Goal: Task Accomplishment & Management: Complete application form

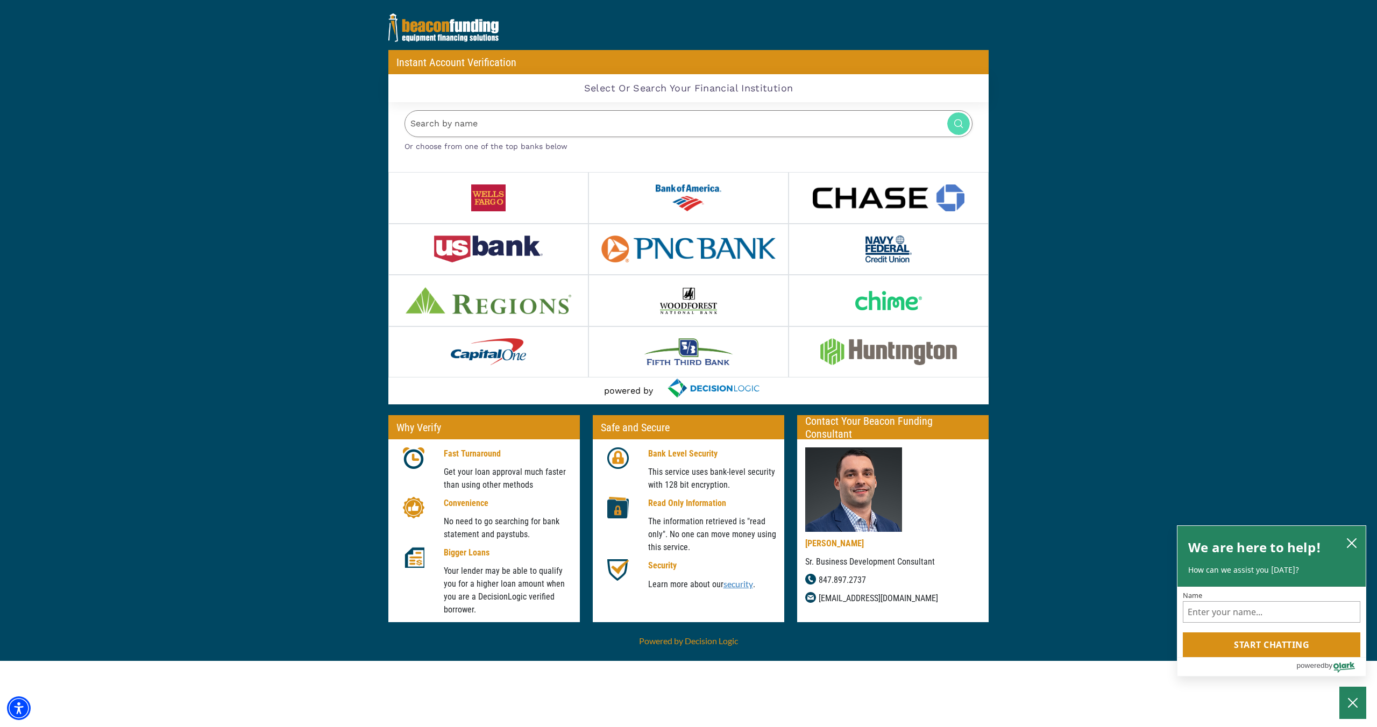
click at [518, 126] on input "Search by name" at bounding box center [688, 123] width 568 height 27
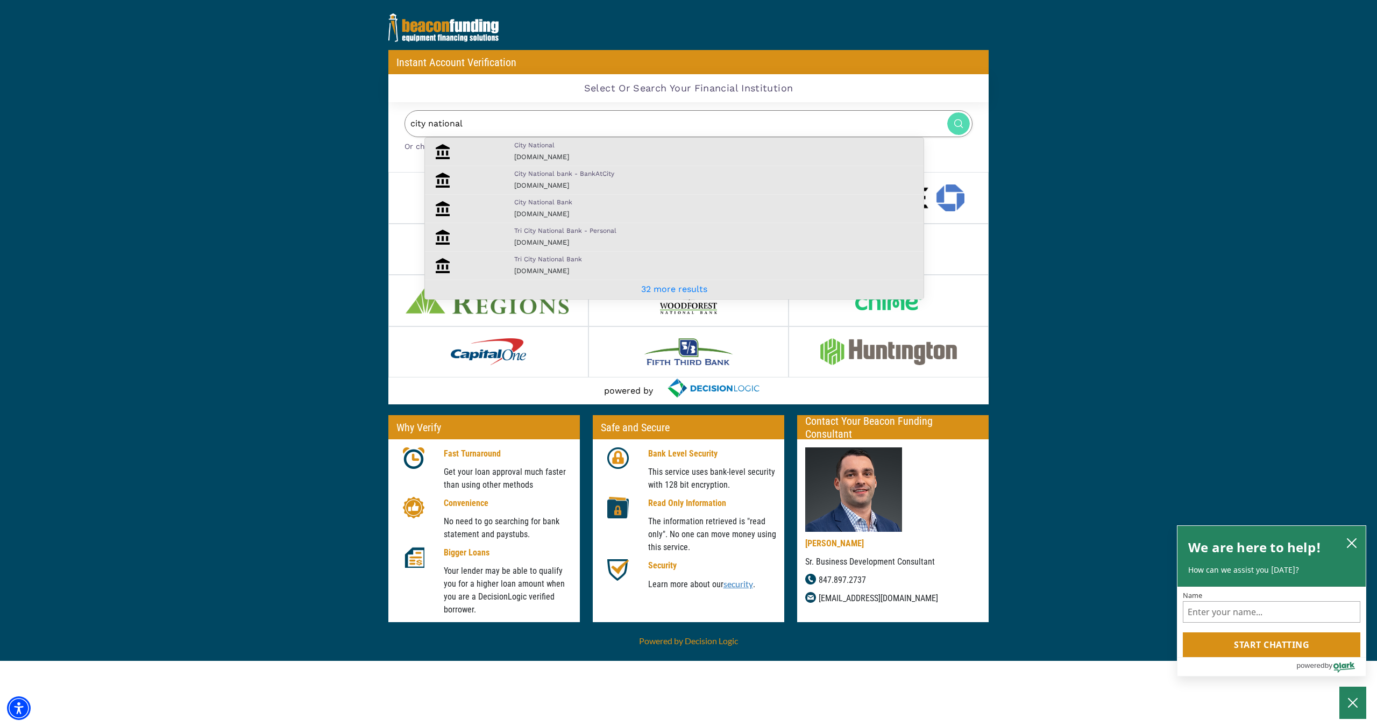
type input "city national"
click at [586, 182] on div "City National bank - BankAtCity [DOMAIN_NAME]" at bounding box center [716, 180] width 420 height 23
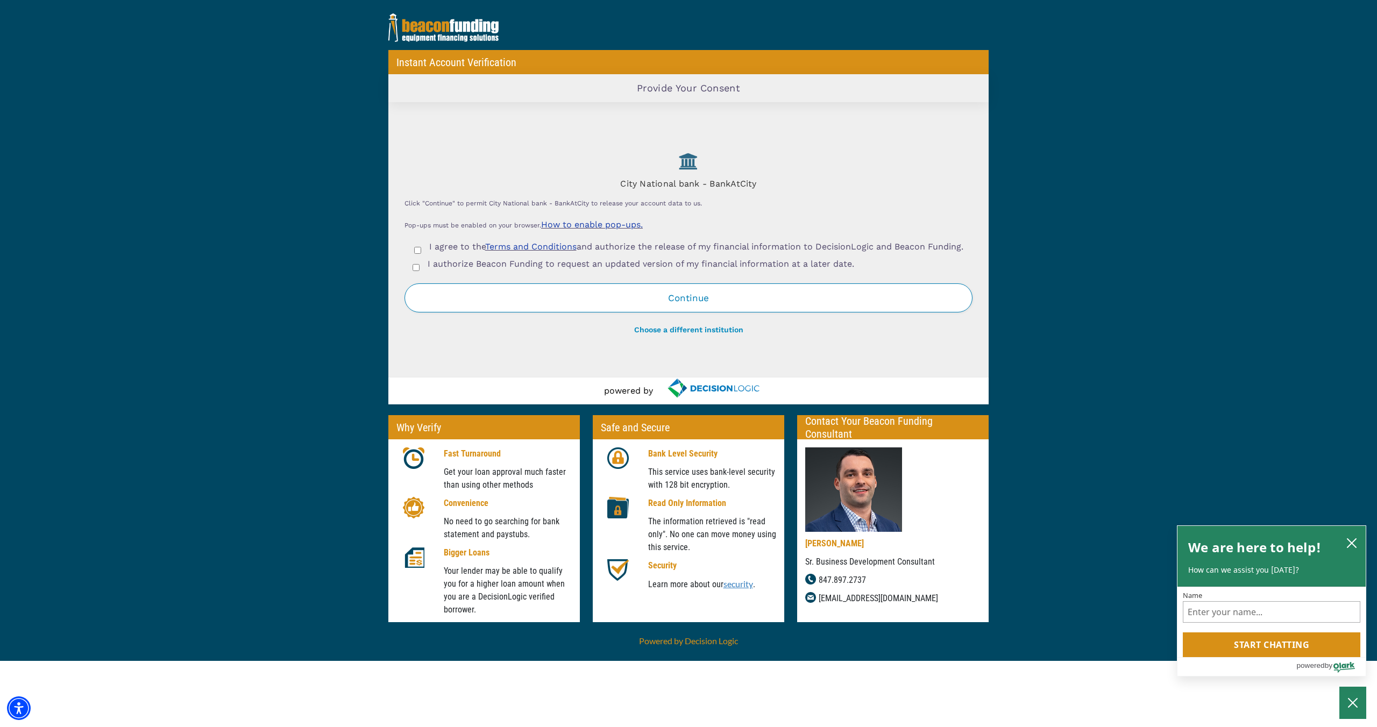
click at [414, 250] on input "I agree to the Terms and Conditions and authorize the release of my financial i…" at bounding box center [417, 250] width 7 height 7
checkbox input "true"
click at [417, 271] on input "I authorize Beacon Funding to request an updated version of my financial inform…" at bounding box center [415, 267] width 7 height 7
checkbox input "true"
click at [615, 302] on button "Continue" at bounding box center [688, 297] width 568 height 29
